Goal: Information Seeking & Learning: Learn about a topic

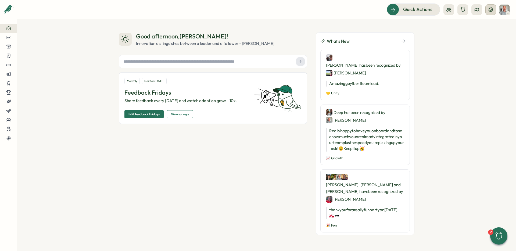
click at [491, 9] on icon at bounding box center [490, 9] width 4 height 4
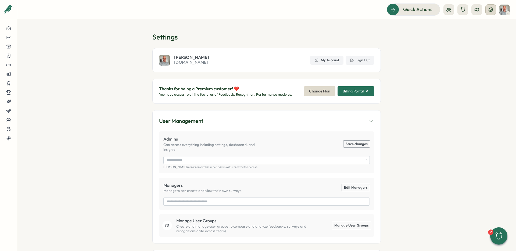
click at [488, 11] on icon at bounding box center [490, 9] width 5 height 5
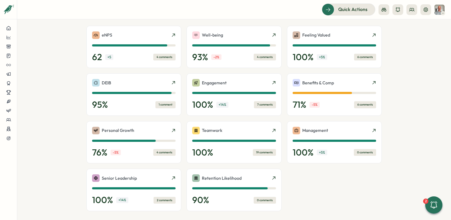
scroll to position [120, 0]
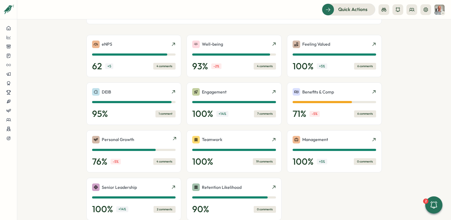
click at [173, 137] on icon at bounding box center [174, 138] width 4 height 4
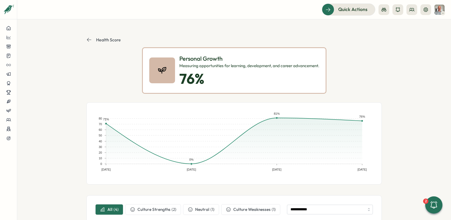
click at [91, 38] on button "Health Score" at bounding box center [103, 39] width 34 height 5
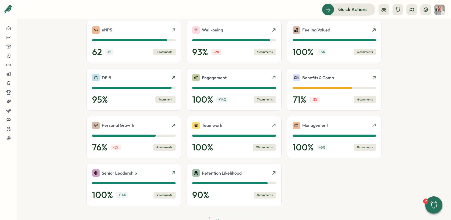
scroll to position [130, 0]
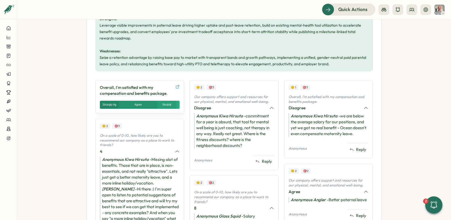
scroll to position [229, 0]
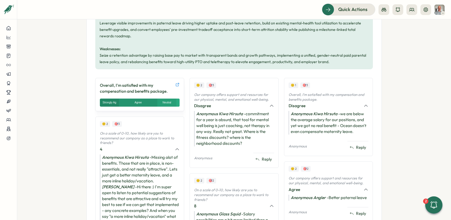
click at [177, 84] on icon at bounding box center [177, 84] width 4 height 4
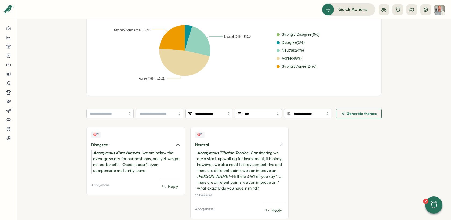
scroll to position [151, 0]
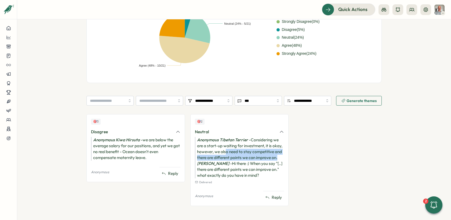
drag, startPoint x: 224, startPoint y: 150, endPoint x: 277, endPoint y: 157, distance: 53.4
click at [277, 157] on div "Anonymous Tibetan Terrier - Considering we are a start-up waiting for investmen…" at bounding box center [239, 149] width 89 height 24
click at [235, 156] on div "Anonymous Tibetan Terrier - Considering we are a start-up waiting for investmen…" at bounding box center [239, 149] width 89 height 24
drag, startPoint x: 214, startPoint y: 157, endPoint x: 276, endPoint y: 157, distance: 61.5
click at [276, 157] on div "Anonymous Tibetan Terrier - Considering we are a start-up waiting for investmen…" at bounding box center [239, 149] width 89 height 24
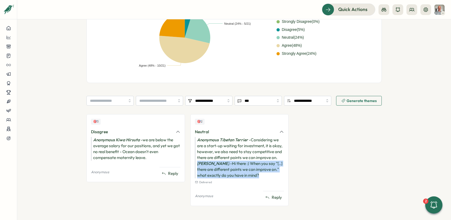
drag, startPoint x: 270, startPoint y: 176, endPoint x: 195, endPoint y: 163, distance: 76.6
click at [195, 163] on div "Philipp Eberhardt - Hi there :) When you say "[..] there are different points w…" at bounding box center [239, 170] width 89 height 18
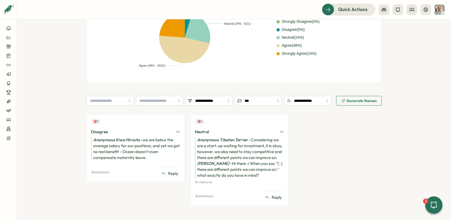
click at [209, 154] on div "Anonymous Tibetan Terrier - Considering we are a start-up waiting for investmen…" at bounding box center [239, 149] width 89 height 24
drag, startPoint x: 122, startPoint y: 152, endPoint x: 146, endPoint y: 158, distance: 25.5
click at [146, 158] on div "Anonymous Kiwa Hirsuta - we are below the average salary for our positions, and…" at bounding box center [135, 149] width 89 height 24
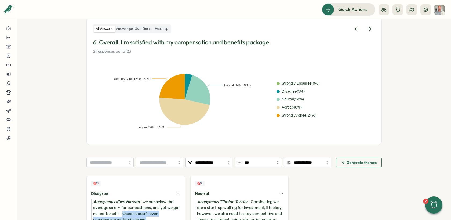
scroll to position [87, 0]
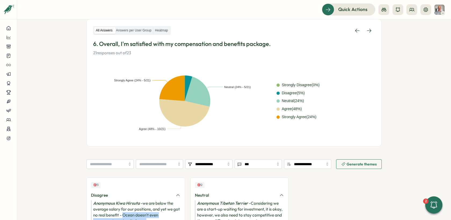
drag, startPoint x: 321, startPoint y: 118, endPoint x: 274, endPoint y: 106, distance: 48.3
click at [274, 106] on div "Neutral (24% - 5/21) Agree (48% - 10/21) Strongly Agree (24% - 5/21) Strongly D…" at bounding box center [234, 100] width 282 height 77
drag, startPoint x: 281, startPoint y: 110, endPoint x: 306, endPoint y: 113, distance: 25.1
click at [306, 113] on div "Strongly Disagree ( 0 %) Disagree ( 5 %) Neutral ( 24 %) Agree ( 48 %) Strongly…" at bounding box center [326, 101] width 99 height 38
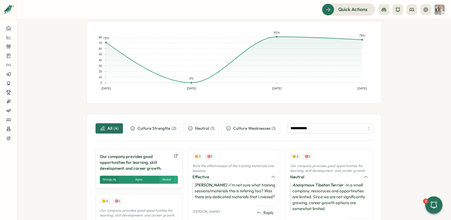
scroll to position [115, 0]
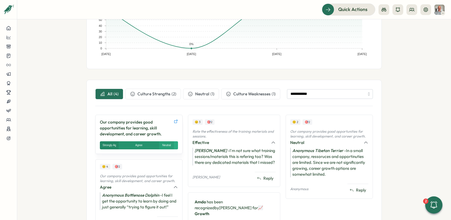
click at [176, 121] on icon at bounding box center [176, 121] width 4 height 4
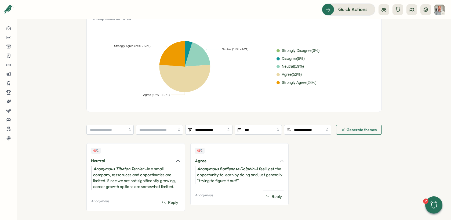
scroll to position [106, 0]
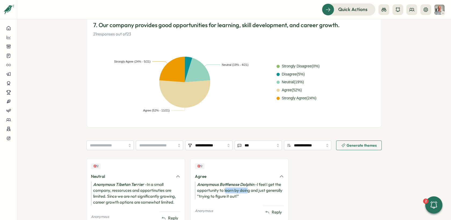
drag, startPoint x: 223, startPoint y: 191, endPoint x: 245, endPoint y: 191, distance: 22.3
click at [245, 191] on div "Anonymous Bottlenose Dolphin - I feel I get the opportunity to learn by doing a…" at bounding box center [239, 191] width 89 height 18
drag, startPoint x: 111, startPoint y: 196, endPoint x: 175, endPoint y: 199, distance: 64.0
click at [175, 199] on div "Anonymous Tibetan Terrier - In a small company, ressoruces and opportinuties ar…" at bounding box center [135, 194] width 89 height 24
click at [70, 166] on section "**********" at bounding box center [234, 119] width 434 height 201
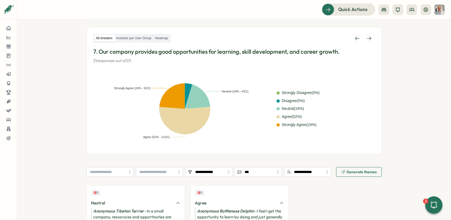
scroll to position [78, 0]
